Goal: Information Seeking & Learning: Understand process/instructions

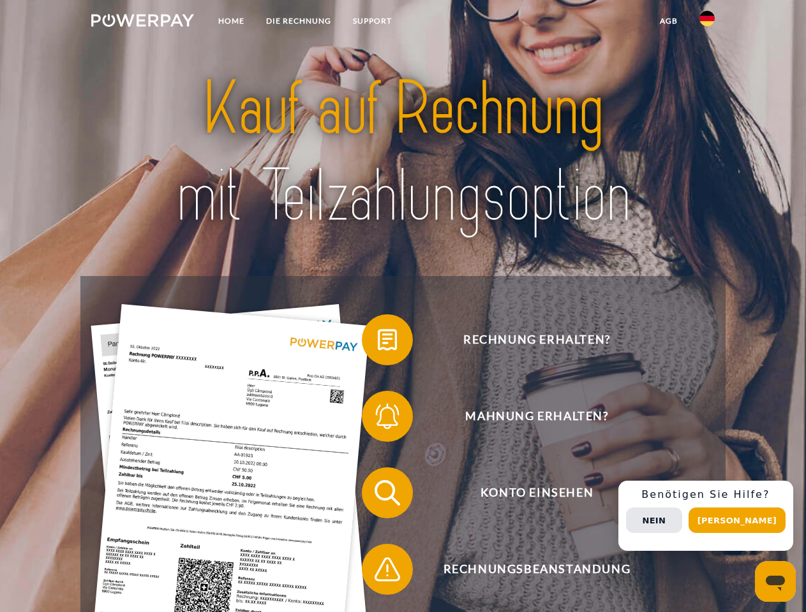
click at [142, 22] on img at bounding box center [142, 20] width 103 height 13
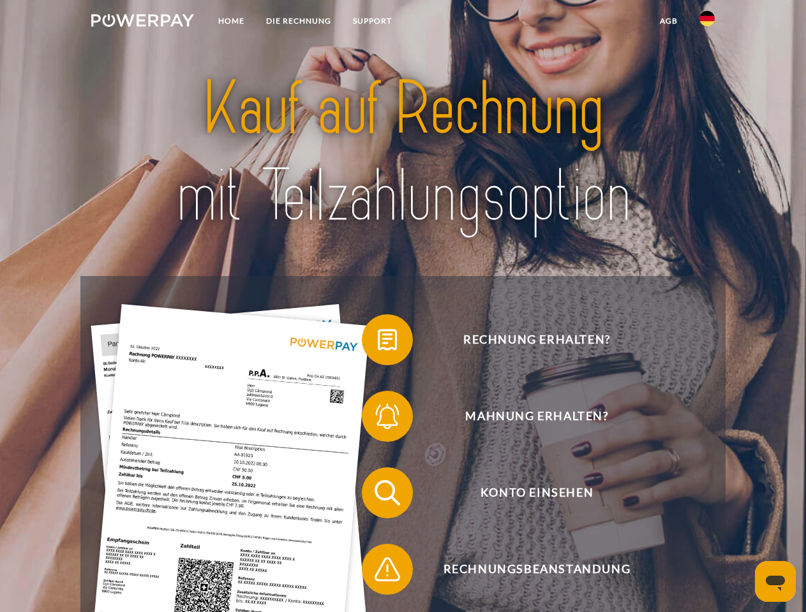
click at [707, 22] on img at bounding box center [706, 18] width 15 height 15
click at [668, 21] on link "agb" at bounding box center [669, 21] width 40 height 23
click at [378, 343] on span at bounding box center [368, 340] width 64 height 64
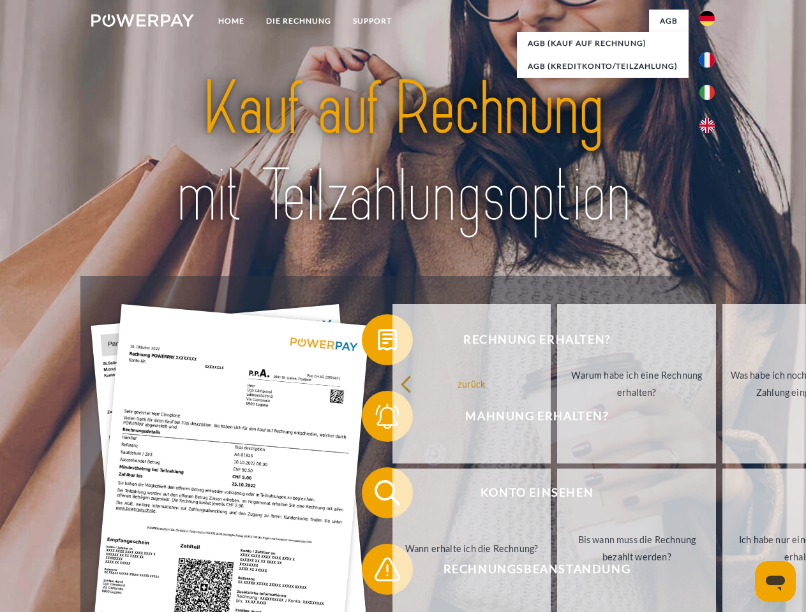
click at [378, 419] on div "Rechnung erhalten? Mahnung erhalten? Konto einsehen" at bounding box center [402, 531] width 644 height 510
click at [557, 496] on link "Bis wann muss die Rechnung bezahlt werden?" at bounding box center [636, 548] width 159 height 159
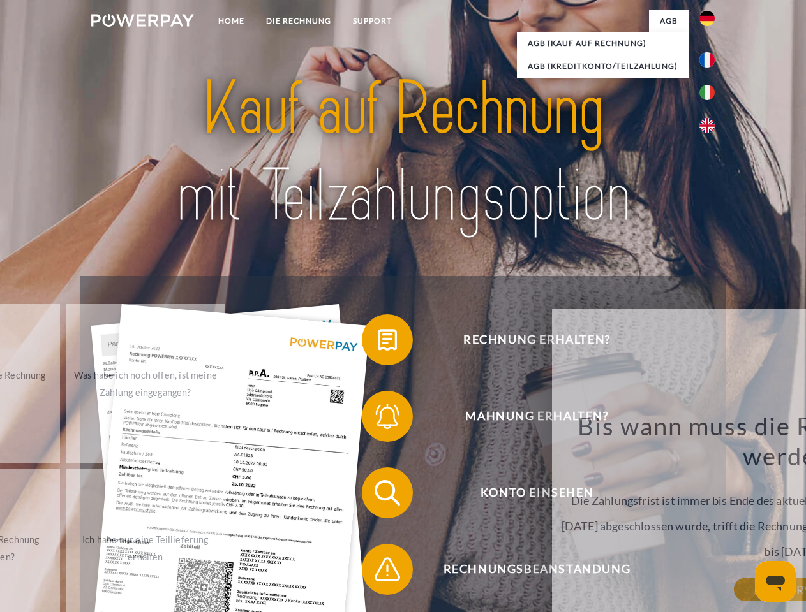
click at [378, 572] on span at bounding box center [368, 570] width 64 height 64
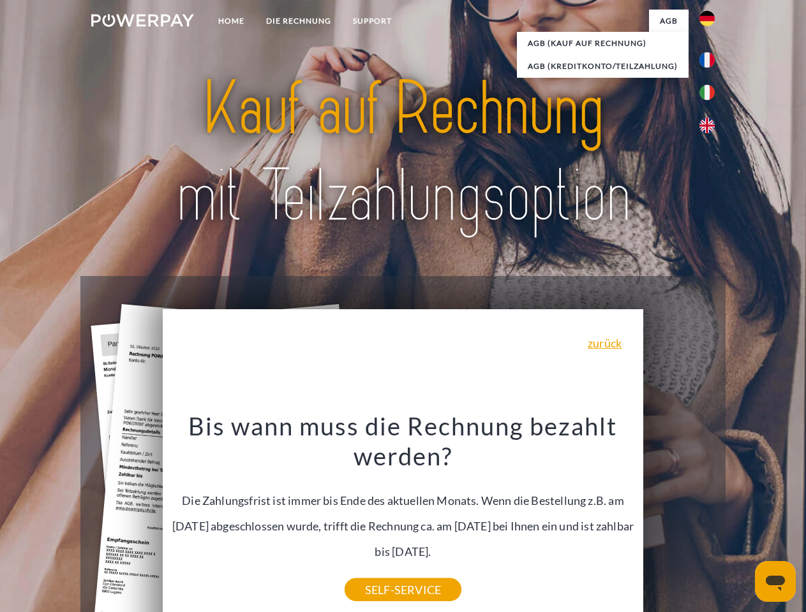
click at [710, 516] on div "Rechnung erhalten? Mahnung erhalten? Konto einsehen" at bounding box center [402, 531] width 644 height 510
click at [679, 519] on span "Konto einsehen" at bounding box center [536, 493] width 313 height 51
click at [741, 521] on header "Home DIE RECHNUNG SUPPORT" at bounding box center [403, 440] width 806 height 881
